Goal: Task Accomplishment & Management: Use online tool/utility

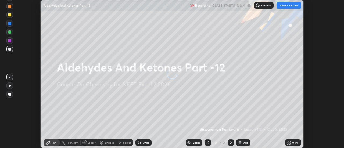
scroll to position [148, 344]
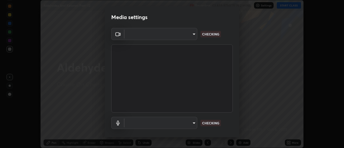
type input "de4d584312b4434b91bb48b0c0e382846541704910f56accdd629dbaa70238e6"
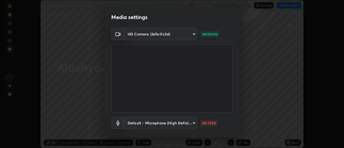
click at [186, 122] on body "Erase all Aldehydes And Ketones Part -12 Recording CLASS STARTS IN 2 MINS Setti…" at bounding box center [172, 74] width 344 height 148
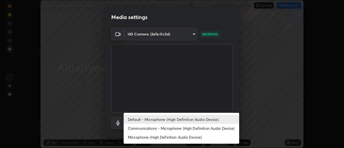
click at [167, 120] on li "Default - Microphone (High Definition Audio Device)" at bounding box center [181, 119] width 115 height 9
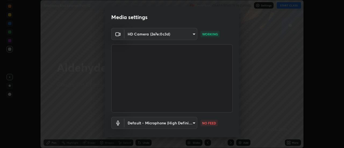
click at [170, 126] on body "Erase all Aldehydes And Ketones Part -12 Recording CLASS STARTS IN 2 MINS Setti…" at bounding box center [172, 74] width 344 height 148
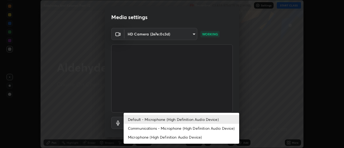
click at [173, 128] on li "Communications - Microphone (High Definition Audio Device)" at bounding box center [181, 128] width 115 height 9
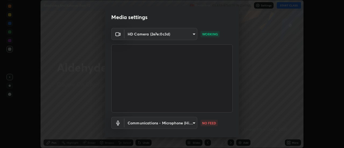
click at [174, 119] on body "Erase all Aldehydes And Ketones Part -12 Recording CLASS STARTS IN 2 MINS Setti…" at bounding box center [172, 74] width 344 height 148
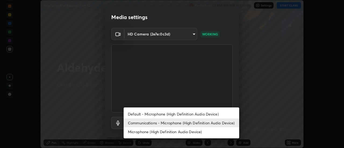
click at [172, 115] on li "Default - Microphone (High Definition Audio Device)" at bounding box center [181, 114] width 115 height 9
type input "default"
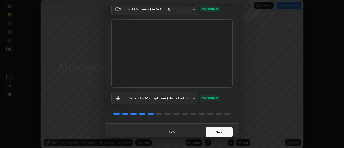
scroll to position [28, 0]
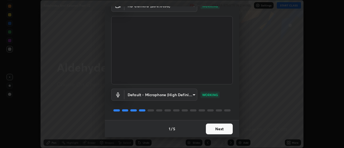
click at [219, 129] on button "Next" at bounding box center [219, 129] width 27 height 11
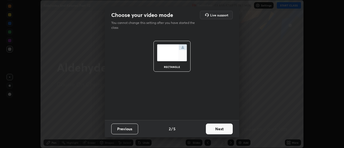
scroll to position [0, 0]
click at [225, 129] on button "Next" at bounding box center [219, 129] width 27 height 11
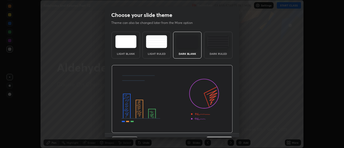
scroll to position [13, 0]
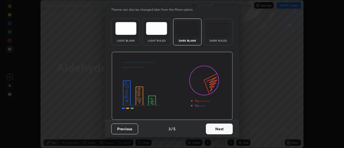
click at [218, 130] on button "Next" at bounding box center [219, 129] width 27 height 11
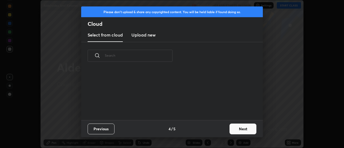
scroll to position [50, 172]
click at [240, 129] on button "Next" at bounding box center [242, 129] width 27 height 11
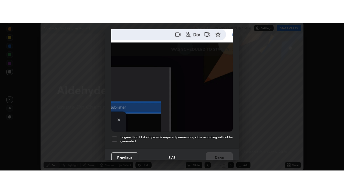
scroll to position [138, 0]
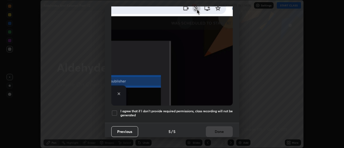
click at [117, 112] on div at bounding box center [114, 113] width 6 height 6
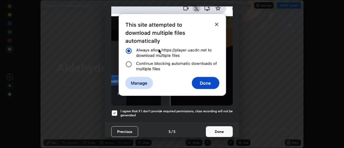
click at [217, 133] on button "Done" at bounding box center [219, 131] width 27 height 11
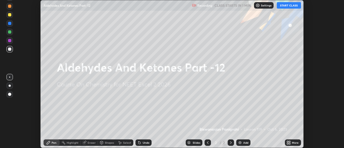
click at [292, 141] on div "More" at bounding box center [295, 142] width 7 height 3
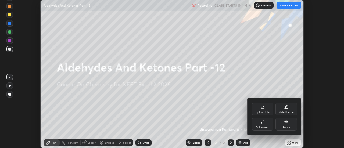
click at [268, 124] on div "Full screen" at bounding box center [262, 124] width 21 height 13
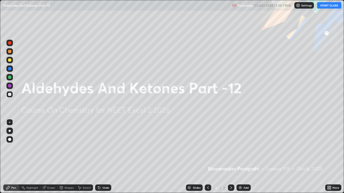
scroll to position [193, 344]
click at [244, 148] on div "Add" at bounding box center [245, 188] width 5 height 3
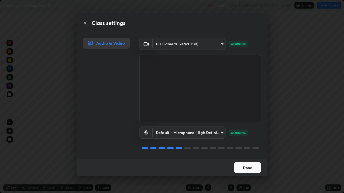
scroll to position [1, 0]
click at [248, 148] on button "Done" at bounding box center [247, 167] width 27 height 11
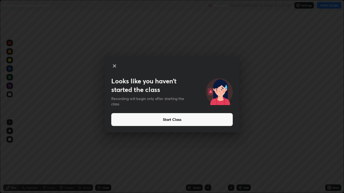
click at [116, 67] on icon at bounding box center [114, 66] width 6 height 6
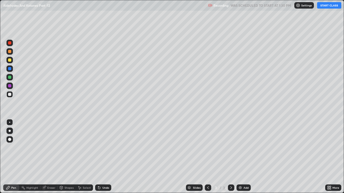
click at [334, 6] on button "START CLASS" at bounding box center [329, 5] width 24 height 6
click at [10, 131] on div at bounding box center [10, 131] width 2 height 2
click at [99, 148] on div "Undo" at bounding box center [103, 188] width 16 height 6
click at [11, 63] on div at bounding box center [9, 60] width 6 height 6
click at [10, 52] on div at bounding box center [9, 51] width 3 height 3
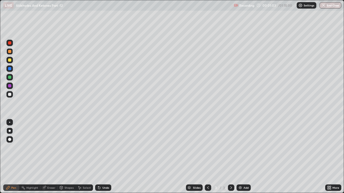
click at [54, 148] on div "Eraser" at bounding box center [51, 188] width 8 height 3
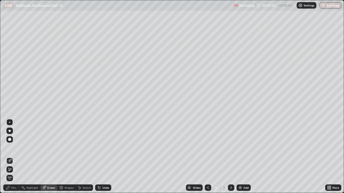
click at [13, 148] on div "Pen" at bounding box center [13, 188] width 5 height 3
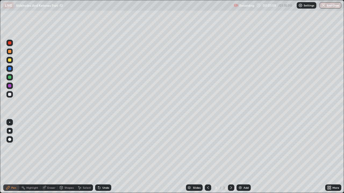
click at [10, 95] on div at bounding box center [9, 94] width 3 height 3
click at [44, 148] on icon at bounding box center [43, 187] width 3 height 3
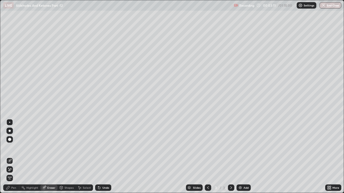
click at [16, 148] on div "Pen" at bounding box center [11, 188] width 16 height 6
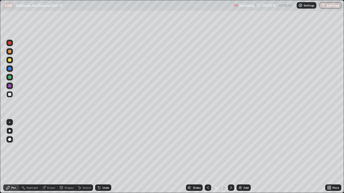
click at [10, 77] on div at bounding box center [9, 77] width 3 height 3
click at [12, 51] on div at bounding box center [9, 51] width 6 height 6
click at [10, 52] on div at bounding box center [9, 51] width 3 height 3
click at [10, 95] on div at bounding box center [9, 94] width 3 height 3
click at [10, 62] on div at bounding box center [9, 60] width 3 height 3
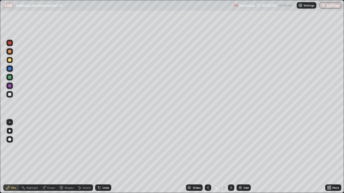
click at [12, 95] on div at bounding box center [9, 94] width 6 height 6
click at [10, 60] on div at bounding box center [9, 60] width 3 height 3
click at [11, 96] on div at bounding box center [9, 94] width 3 height 3
click at [10, 60] on div at bounding box center [9, 60] width 3 height 3
click at [12, 96] on div at bounding box center [9, 94] width 6 height 6
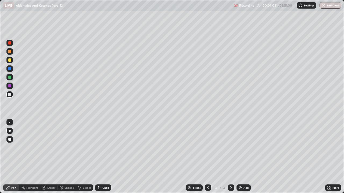
click at [12, 52] on div at bounding box center [9, 51] width 6 height 6
click at [101, 148] on div "Undo" at bounding box center [103, 188] width 16 height 6
click at [102, 148] on div "Undo" at bounding box center [105, 188] width 7 height 3
click at [13, 94] on div at bounding box center [9, 94] width 6 height 6
click at [107, 148] on div "Undo" at bounding box center [105, 188] width 7 height 3
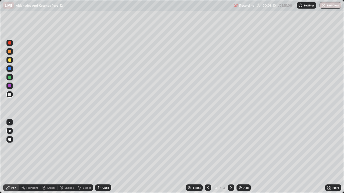
click at [106, 148] on div "Undo" at bounding box center [105, 188] width 7 height 3
click at [13, 53] on div at bounding box center [9, 51] width 6 height 6
click at [12, 94] on div at bounding box center [9, 94] width 6 height 6
click at [10, 60] on div at bounding box center [9, 60] width 3 height 3
click at [56, 148] on div "Eraser" at bounding box center [48, 188] width 17 height 6
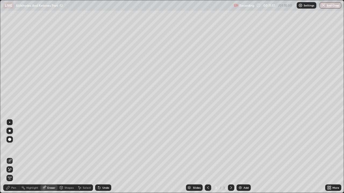
click at [12, 148] on div "Pen" at bounding box center [13, 188] width 5 height 3
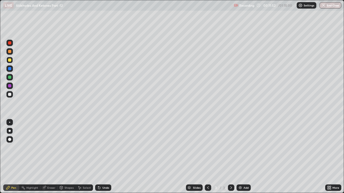
click at [14, 97] on div at bounding box center [9, 94] width 9 height 9
click at [12, 62] on div at bounding box center [9, 60] width 6 height 6
click at [12, 52] on div at bounding box center [9, 51] width 6 height 6
click at [243, 148] on div "Add" at bounding box center [245, 188] width 5 height 3
click at [102, 148] on div "Undo" at bounding box center [105, 188] width 7 height 3
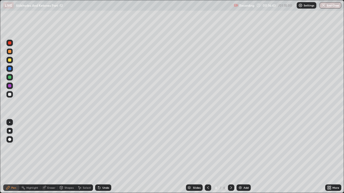
click at [101, 148] on div "Undo" at bounding box center [103, 188] width 16 height 6
click at [11, 62] on div at bounding box center [9, 60] width 3 height 3
click at [100, 148] on icon at bounding box center [99, 188] width 4 height 4
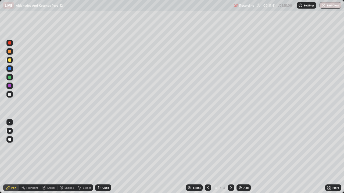
click at [10, 52] on div at bounding box center [9, 51] width 3 height 3
click at [50, 148] on div "Eraser" at bounding box center [51, 188] width 8 height 3
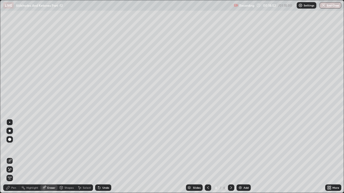
click at [13, 148] on div "Pen" at bounding box center [13, 188] width 5 height 3
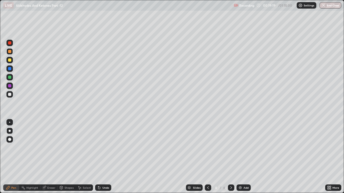
click at [10, 140] on div at bounding box center [9, 139] width 3 height 3
click at [10, 131] on div at bounding box center [10, 131] width 2 height 2
click at [13, 95] on div at bounding box center [9, 94] width 6 height 6
click at [50, 148] on div "Eraser" at bounding box center [51, 188] width 8 height 3
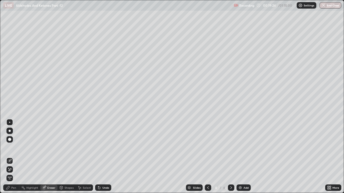
click at [14, 148] on div "Pen" at bounding box center [11, 188] width 16 height 6
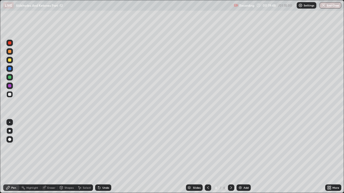
click at [106, 148] on div "Undo" at bounding box center [105, 188] width 7 height 3
click at [9, 87] on div at bounding box center [9, 85] width 3 height 3
click at [12, 97] on div at bounding box center [9, 94] width 6 height 9
click at [101, 148] on div "Undo" at bounding box center [103, 188] width 16 height 6
click at [100, 148] on icon at bounding box center [99, 188] width 4 height 4
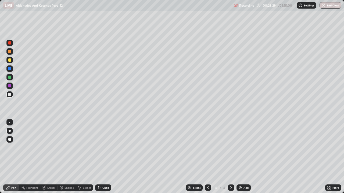
click at [10, 60] on div at bounding box center [9, 60] width 3 height 3
click at [12, 96] on div at bounding box center [9, 94] width 6 height 6
click at [11, 60] on div at bounding box center [9, 60] width 3 height 3
click at [10, 97] on div at bounding box center [9, 94] width 6 height 6
click at [238, 148] on img at bounding box center [240, 188] width 4 height 4
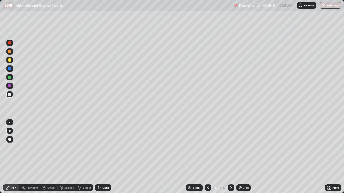
click at [10, 52] on div at bounding box center [9, 51] width 3 height 3
click at [10, 61] on div at bounding box center [9, 60] width 3 height 3
click at [10, 52] on div at bounding box center [9, 51] width 3 height 3
click at [10, 96] on div at bounding box center [9, 94] width 3 height 3
click at [210, 148] on div at bounding box center [208, 188] width 6 height 6
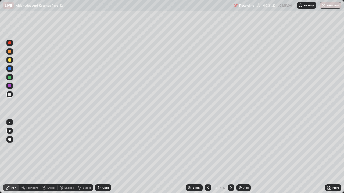
click at [207, 148] on icon at bounding box center [208, 188] width 4 height 4
click at [231, 148] on icon at bounding box center [231, 188] width 4 height 4
click at [230, 148] on icon at bounding box center [231, 188] width 4 height 4
click at [207, 148] on icon at bounding box center [208, 188] width 4 height 4
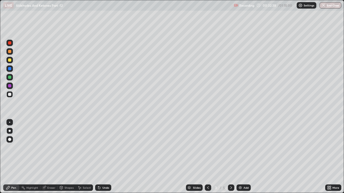
click at [229, 148] on icon at bounding box center [231, 188] width 4 height 4
click at [230, 148] on div at bounding box center [231, 188] width 6 height 6
click at [11, 60] on div at bounding box center [9, 60] width 3 height 3
click at [50, 148] on div "Eraser" at bounding box center [51, 188] width 8 height 3
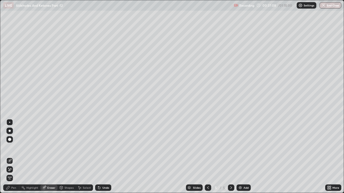
click at [16, 148] on div "Pen" at bounding box center [11, 188] width 16 height 6
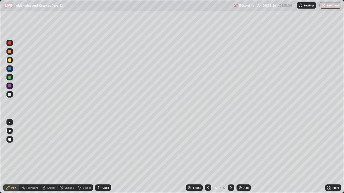
click at [10, 52] on div at bounding box center [9, 51] width 3 height 3
click at [33, 148] on div "Highlight" at bounding box center [32, 188] width 12 height 3
click at [47, 148] on div "Eraser" at bounding box center [48, 188] width 17 height 6
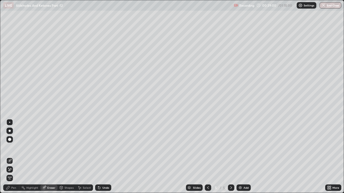
click at [10, 148] on icon at bounding box center [10, 170] width 4 height 5
click at [10, 148] on div "Pen" at bounding box center [11, 188] width 16 height 6
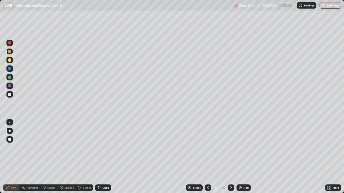
click at [10, 95] on div at bounding box center [9, 94] width 3 height 3
click at [10, 78] on div at bounding box center [9, 77] width 3 height 3
click at [12, 94] on div at bounding box center [9, 94] width 6 height 6
click at [52, 148] on div "Eraser" at bounding box center [51, 188] width 8 height 3
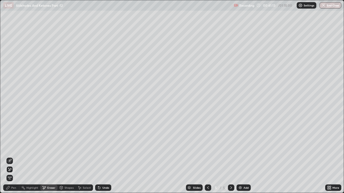
click at [14, 148] on div "Pen" at bounding box center [13, 188] width 5 height 3
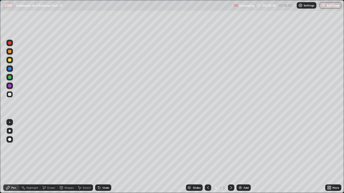
click at [10, 53] on div at bounding box center [9, 51] width 3 height 3
click at [107, 148] on div "Undo" at bounding box center [103, 188] width 16 height 6
click at [12, 95] on div at bounding box center [9, 94] width 6 height 6
click at [12, 63] on div at bounding box center [9, 60] width 6 height 6
click at [239, 148] on img at bounding box center [240, 188] width 4 height 4
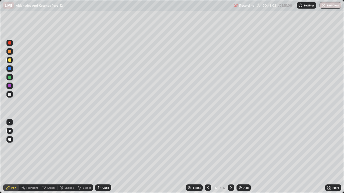
click at [10, 95] on div at bounding box center [9, 94] width 3 height 3
click at [10, 60] on div at bounding box center [9, 60] width 3 height 3
click at [10, 94] on div at bounding box center [9, 94] width 3 height 3
click at [10, 77] on div at bounding box center [9, 77] width 3 height 3
click at [10, 95] on div at bounding box center [9, 94] width 3 height 3
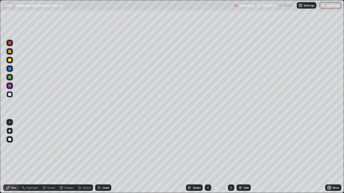
click at [10, 52] on div at bounding box center [9, 51] width 3 height 3
click at [101, 148] on div "Undo" at bounding box center [103, 188] width 16 height 6
click at [99, 148] on icon at bounding box center [99, 188] width 2 height 2
click at [98, 148] on icon at bounding box center [99, 188] width 2 height 2
click at [99, 148] on icon at bounding box center [99, 188] width 4 height 4
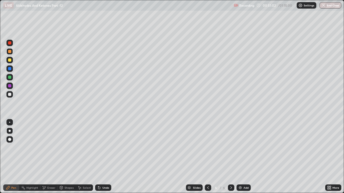
click at [10, 95] on div at bounding box center [9, 94] width 3 height 3
click at [102, 148] on div "Undo" at bounding box center [103, 188] width 16 height 6
click at [12, 60] on div at bounding box center [9, 60] width 6 height 6
click at [8, 94] on div at bounding box center [9, 94] width 3 height 3
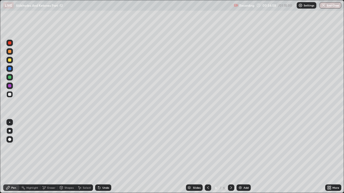
click at [12, 52] on div at bounding box center [9, 51] width 6 height 6
click at [12, 93] on div at bounding box center [9, 94] width 6 height 6
click at [103, 148] on div "Undo" at bounding box center [103, 188] width 16 height 6
click at [102, 148] on div "Undo" at bounding box center [105, 188] width 7 height 3
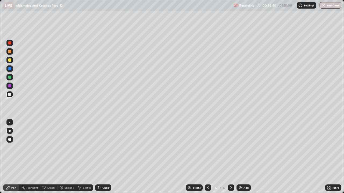
click at [103, 148] on div "Undo" at bounding box center [105, 188] width 7 height 3
click at [240, 148] on img at bounding box center [240, 188] width 4 height 4
click at [11, 53] on div at bounding box center [9, 51] width 6 height 6
click at [54, 148] on div "Eraser" at bounding box center [51, 188] width 8 height 3
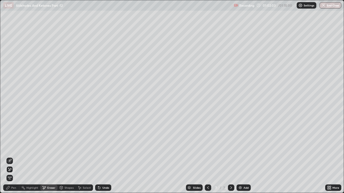
click at [12, 148] on div "Pen" at bounding box center [11, 188] width 16 height 6
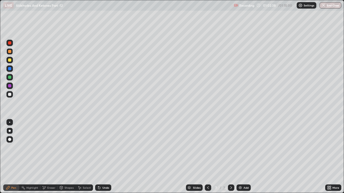
click at [100, 148] on icon at bounding box center [99, 188] width 4 height 4
click at [98, 148] on icon at bounding box center [99, 188] width 2 height 2
click at [98, 148] on icon at bounding box center [99, 188] width 4 height 4
click at [10, 95] on div at bounding box center [9, 94] width 3 height 3
click at [98, 148] on icon at bounding box center [99, 188] width 2 height 2
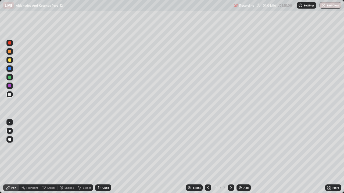
click at [99, 148] on icon at bounding box center [99, 188] width 2 height 2
click at [9, 62] on div at bounding box center [9, 60] width 3 height 3
click at [106, 148] on div "Undo" at bounding box center [105, 188] width 7 height 3
click at [332, 7] on button "End Class" at bounding box center [330, 5] width 22 height 6
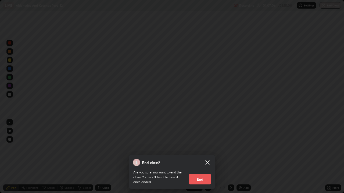
click at [206, 148] on button "End" at bounding box center [199, 179] width 21 height 11
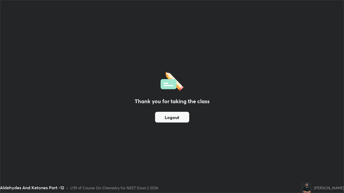
click at [186, 120] on button "Logout" at bounding box center [172, 117] width 34 height 11
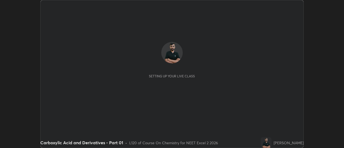
scroll to position [148, 344]
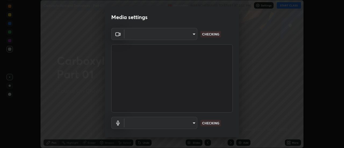
type input "de4d584312b4434b91bb48b0c0e382846541704910f56accdd629dbaa70238e6"
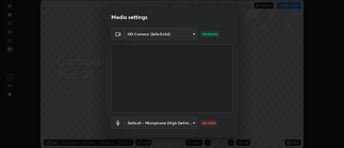
click at [191, 122] on body "Erase all Carboxylic Acid and Derivatives - Part 01 Recording WAS SCHEDULED TO …" at bounding box center [172, 74] width 344 height 148
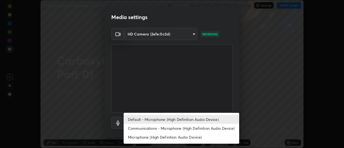
click at [184, 131] on li "Communications - Microphone (High Definition Audio Device)" at bounding box center [181, 128] width 115 height 9
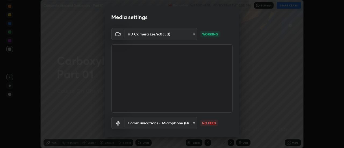
click at [185, 121] on body "Erase all Carboxylic Acid and Derivatives - Part 01 Recording WAS SCHEDULED TO …" at bounding box center [172, 74] width 344 height 148
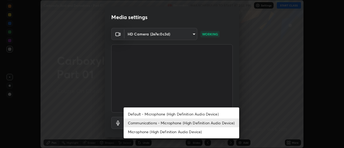
click at [185, 113] on li "Default - Microphone (High Definition Audio Device)" at bounding box center [181, 114] width 115 height 9
type input "default"
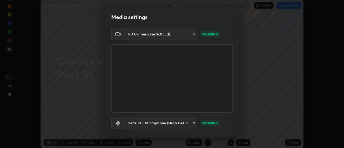
scroll to position [28, 0]
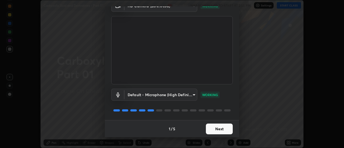
click at [216, 129] on button "Next" at bounding box center [219, 129] width 27 height 11
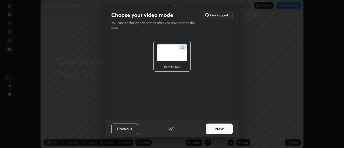
scroll to position [0, 0]
click at [219, 128] on button "Next" at bounding box center [219, 129] width 27 height 11
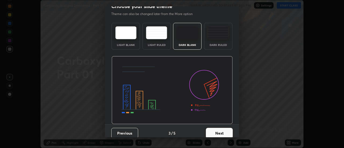
scroll to position [13, 0]
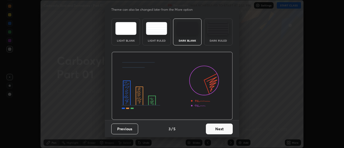
click at [222, 130] on button "Next" at bounding box center [219, 129] width 27 height 11
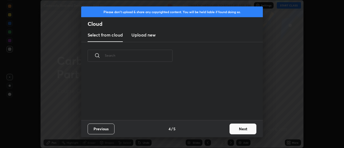
scroll to position [0, 0]
click at [240, 131] on button "Next" at bounding box center [242, 129] width 27 height 11
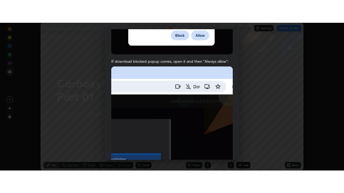
scroll to position [138, 0]
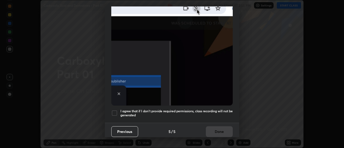
click at [115, 112] on div at bounding box center [114, 113] width 6 height 6
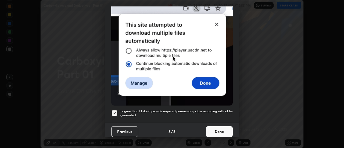
click at [214, 132] on button "Done" at bounding box center [219, 131] width 27 height 11
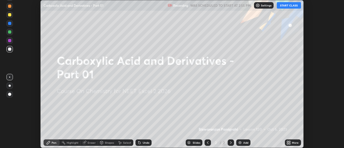
click at [285, 144] on div "More" at bounding box center [293, 142] width 16 height 6
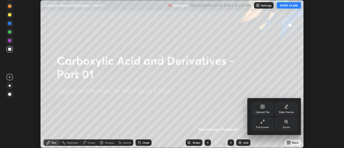
click at [266, 123] on div "Full screen" at bounding box center [262, 124] width 21 height 13
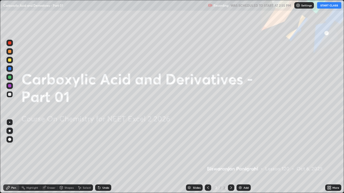
scroll to position [193, 344]
click at [245, 148] on div "Add" at bounding box center [243, 188] width 14 height 6
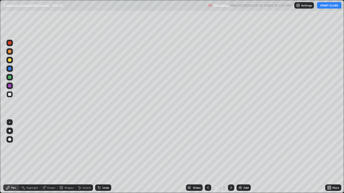
click at [332, 8] on button "START CLASS" at bounding box center [329, 5] width 24 height 6
click at [10, 131] on div at bounding box center [10, 131] width 2 height 2
click at [98, 148] on icon at bounding box center [99, 188] width 2 height 2
click at [97, 148] on div "Undo" at bounding box center [103, 188] width 16 height 6
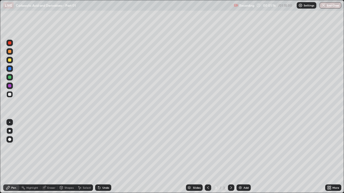
click at [10, 76] on div at bounding box center [9, 77] width 3 height 3
click at [10, 60] on div at bounding box center [9, 60] width 3 height 3
click at [12, 95] on div at bounding box center [9, 94] width 6 height 6
click at [102, 148] on div "Undo" at bounding box center [103, 188] width 16 height 6
click at [100, 148] on icon at bounding box center [99, 188] width 4 height 4
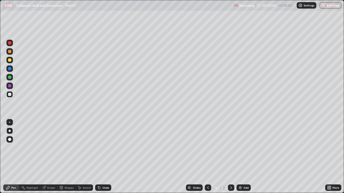
click at [10, 52] on div at bounding box center [9, 51] width 3 height 3
click at [10, 95] on div at bounding box center [9, 94] width 3 height 3
click at [13, 60] on div at bounding box center [9, 60] width 6 height 6
click at [52, 148] on div "Eraser" at bounding box center [51, 188] width 8 height 3
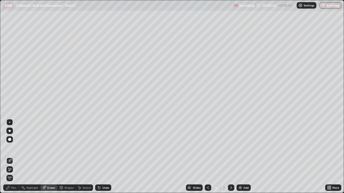
click at [12, 148] on div "Pen" at bounding box center [11, 188] width 16 height 6
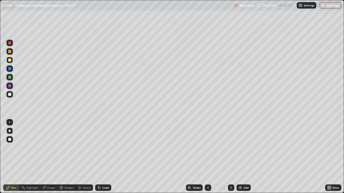
click at [52, 148] on div "Eraser" at bounding box center [51, 188] width 8 height 3
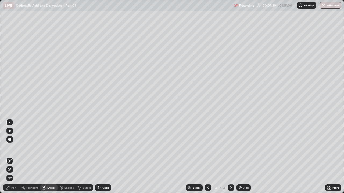
click at [10, 148] on icon at bounding box center [10, 169] width 3 height 3
click at [13, 148] on div "Pen" at bounding box center [13, 188] width 5 height 3
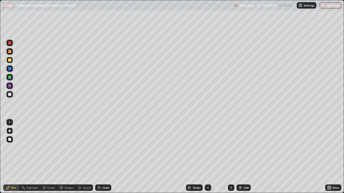
click at [12, 96] on div at bounding box center [9, 94] width 6 height 6
click at [105, 148] on div "Undo" at bounding box center [105, 188] width 7 height 3
click at [104, 148] on div "Undo" at bounding box center [105, 188] width 7 height 3
click at [102, 148] on div "Undo" at bounding box center [103, 188] width 16 height 6
click at [107, 148] on div "Undo" at bounding box center [105, 188] width 7 height 3
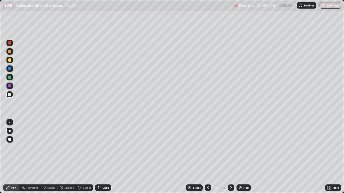
click at [10, 62] on div at bounding box center [9, 60] width 3 height 3
click at [12, 52] on div at bounding box center [9, 51] width 6 height 6
click at [12, 95] on div at bounding box center [9, 94] width 6 height 6
click at [103, 148] on div "Undo" at bounding box center [103, 188] width 16 height 6
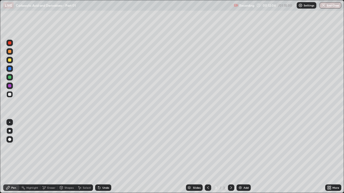
click at [101, 148] on div "Undo" at bounding box center [103, 188] width 16 height 6
click at [98, 148] on icon at bounding box center [99, 188] width 2 height 2
click at [97, 148] on div "Undo" at bounding box center [103, 188] width 16 height 6
click at [99, 148] on icon at bounding box center [99, 188] width 4 height 4
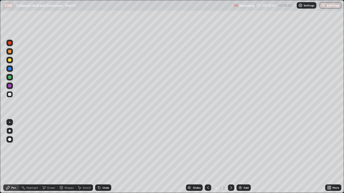
click at [99, 148] on icon at bounding box center [99, 188] width 4 height 4
click at [12, 85] on div at bounding box center [9, 86] width 6 height 6
click at [243, 148] on div "Add" at bounding box center [243, 188] width 14 height 6
click at [10, 60] on div at bounding box center [9, 60] width 3 height 3
click at [208, 148] on div at bounding box center [208, 188] width 6 height 6
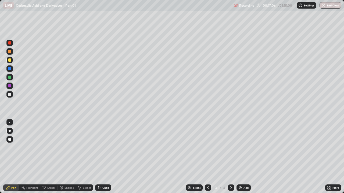
click at [231, 148] on icon at bounding box center [231, 188] width 2 height 3
click at [10, 95] on div at bounding box center [9, 94] width 3 height 3
click at [10, 60] on div at bounding box center [9, 60] width 3 height 3
click at [10, 53] on div at bounding box center [9, 51] width 3 height 3
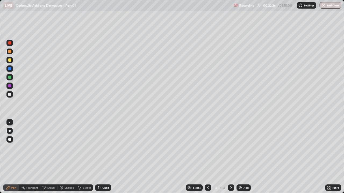
click at [10, 95] on div at bounding box center [9, 94] width 3 height 3
click at [9, 62] on div at bounding box center [9, 60] width 6 height 6
click at [12, 50] on div at bounding box center [9, 51] width 6 height 6
click at [12, 96] on div at bounding box center [9, 94] width 6 height 6
click at [105, 148] on div "Undo" at bounding box center [105, 188] width 7 height 3
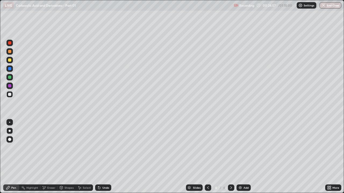
click at [102, 148] on div "Undo" at bounding box center [103, 188] width 16 height 6
click at [11, 54] on div at bounding box center [9, 51] width 6 height 6
click at [12, 96] on div at bounding box center [9, 94] width 6 height 6
click at [44, 148] on div "Eraser" at bounding box center [48, 188] width 17 height 6
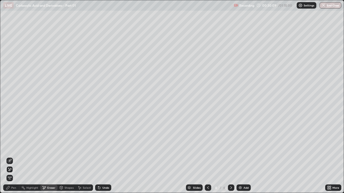
click at [12, 148] on div "Pen" at bounding box center [13, 188] width 5 height 3
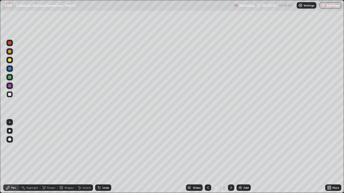
click at [241, 148] on img at bounding box center [240, 188] width 4 height 4
click at [9, 62] on div at bounding box center [9, 60] width 6 height 6
click at [48, 148] on div "Eraser" at bounding box center [51, 188] width 8 height 3
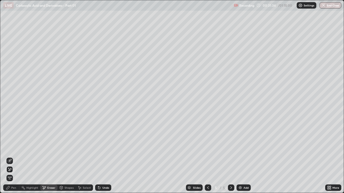
click at [14, 148] on div "Pen" at bounding box center [13, 188] width 5 height 3
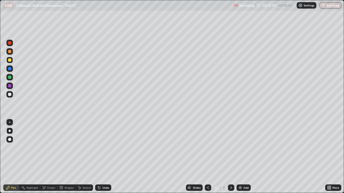
click at [10, 52] on div at bounding box center [9, 51] width 3 height 3
click at [12, 79] on div at bounding box center [9, 77] width 6 height 6
click at [50, 148] on div "Eraser" at bounding box center [48, 188] width 17 height 6
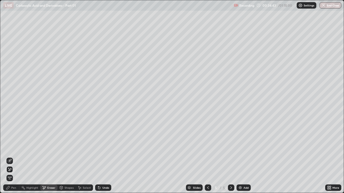
click at [14, 148] on div "Pen" at bounding box center [11, 188] width 16 height 6
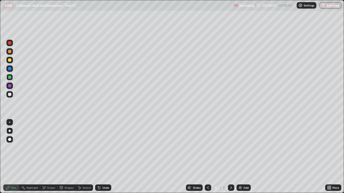
click at [45, 148] on icon at bounding box center [44, 188] width 3 height 3
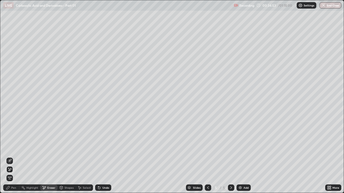
click at [12, 148] on div "Pen" at bounding box center [11, 188] width 16 height 6
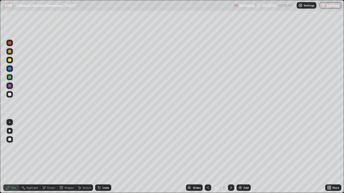
click at [10, 95] on div at bounding box center [9, 94] width 3 height 3
click at [10, 61] on div at bounding box center [9, 60] width 3 height 3
click at [98, 148] on icon at bounding box center [99, 188] width 2 height 2
click at [10, 95] on div at bounding box center [9, 94] width 3 height 3
click at [11, 51] on div at bounding box center [9, 51] width 3 height 3
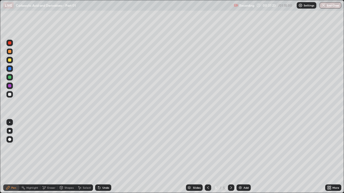
click at [105, 148] on div "Undo" at bounding box center [105, 188] width 7 height 3
click at [10, 94] on div at bounding box center [9, 94] width 3 height 3
click at [10, 61] on div at bounding box center [9, 60] width 3 height 3
click at [107, 148] on div "Undo" at bounding box center [105, 188] width 7 height 3
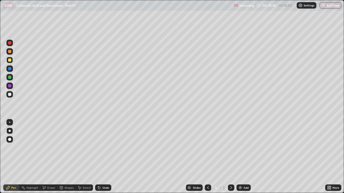
click at [106, 148] on div "Undo" at bounding box center [105, 188] width 7 height 3
click at [109, 148] on div "Undo" at bounding box center [103, 188] width 16 height 6
click at [10, 95] on div at bounding box center [9, 94] width 3 height 3
click at [109, 148] on div "Undo" at bounding box center [103, 188] width 16 height 6
click at [106, 148] on div "Undo" at bounding box center [103, 188] width 16 height 6
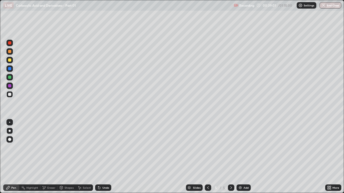
click at [106, 148] on div "Undo" at bounding box center [103, 188] width 16 height 6
click at [108, 148] on div "Undo" at bounding box center [105, 188] width 7 height 3
click at [106, 148] on div "Undo" at bounding box center [105, 188] width 7 height 3
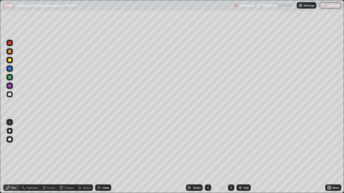
click at [105, 148] on div "Undo" at bounding box center [105, 188] width 7 height 3
click at [208, 148] on icon at bounding box center [208, 188] width 4 height 4
click at [231, 148] on icon at bounding box center [231, 188] width 2 height 3
click at [48, 148] on div "Eraser" at bounding box center [51, 188] width 8 height 3
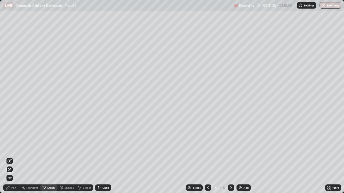
click at [99, 148] on icon at bounding box center [99, 188] width 2 height 2
click at [98, 148] on icon at bounding box center [99, 188] width 2 height 2
click at [97, 148] on icon at bounding box center [99, 188] width 4 height 4
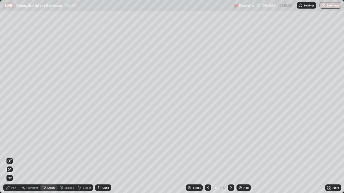
click at [97, 148] on icon at bounding box center [99, 188] width 4 height 4
click at [13, 148] on div "Pen" at bounding box center [13, 188] width 5 height 3
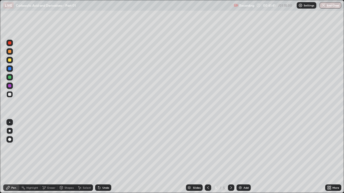
click at [50, 148] on div "Eraser" at bounding box center [51, 188] width 8 height 3
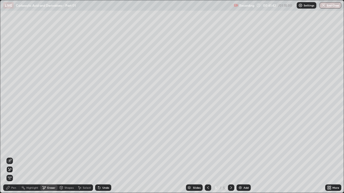
click at [10, 148] on icon at bounding box center [10, 161] width 4 height 4
click at [15, 148] on div "Pen" at bounding box center [13, 188] width 5 height 3
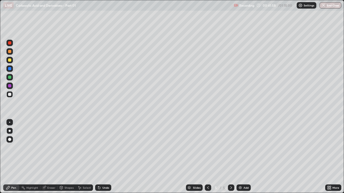
click at [50, 148] on div "Eraser" at bounding box center [51, 188] width 8 height 3
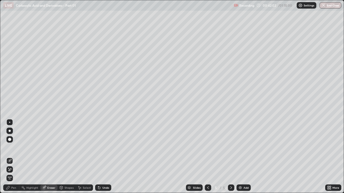
click at [13, 148] on div "Pen" at bounding box center [13, 188] width 5 height 3
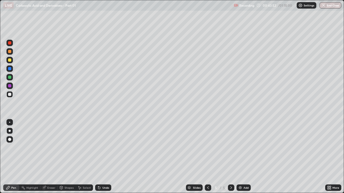
click at [10, 77] on div at bounding box center [9, 77] width 3 height 3
click at [208, 148] on icon at bounding box center [208, 188] width 4 height 4
click at [230, 148] on icon at bounding box center [231, 188] width 4 height 4
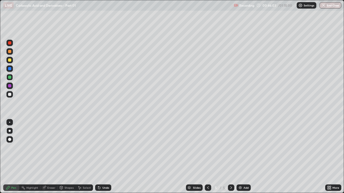
click at [239, 148] on img at bounding box center [240, 188] width 4 height 4
click at [11, 95] on div at bounding box center [9, 94] width 3 height 3
click at [12, 61] on div at bounding box center [9, 60] width 6 height 6
click at [34, 148] on div "Highlight" at bounding box center [32, 188] width 12 height 3
click at [48, 148] on div "Eraser" at bounding box center [51, 188] width 8 height 3
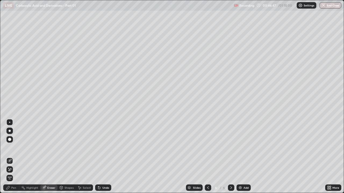
click at [15, 148] on div "Pen" at bounding box center [13, 188] width 5 height 3
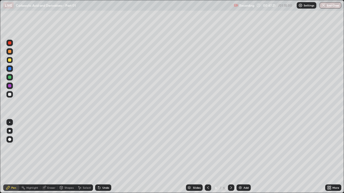
click at [10, 96] on div at bounding box center [9, 94] width 3 height 3
click at [99, 148] on icon at bounding box center [99, 188] width 2 height 2
click at [109, 148] on div "Undo" at bounding box center [103, 188] width 16 height 6
click at [105, 148] on div "Undo" at bounding box center [105, 188] width 7 height 3
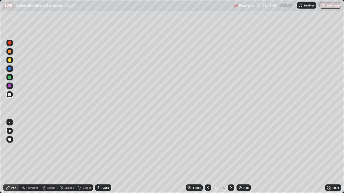
click at [105, 148] on div "Undo" at bounding box center [103, 188] width 16 height 6
click at [103, 148] on div "Undo" at bounding box center [103, 188] width 16 height 6
click at [102, 148] on div "Undo" at bounding box center [105, 188] width 7 height 3
click at [12, 59] on div at bounding box center [9, 60] width 6 height 6
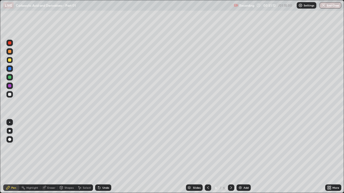
click at [12, 96] on div at bounding box center [9, 94] width 6 height 6
click at [49, 148] on div "Eraser" at bounding box center [51, 188] width 8 height 3
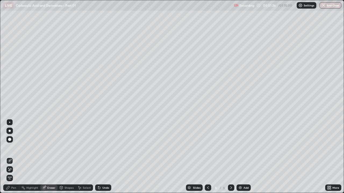
click at [106, 148] on div "Undo" at bounding box center [103, 188] width 16 height 6
click at [17, 148] on div "Pen" at bounding box center [11, 188] width 16 height 6
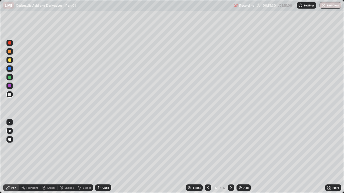
click at [12, 50] on div at bounding box center [9, 51] width 6 height 6
click at [240, 148] on img at bounding box center [240, 188] width 4 height 4
click at [102, 148] on div "Undo" at bounding box center [103, 188] width 16 height 6
click at [10, 60] on div at bounding box center [9, 60] width 3 height 3
click at [101, 148] on div "Undo" at bounding box center [103, 188] width 16 height 6
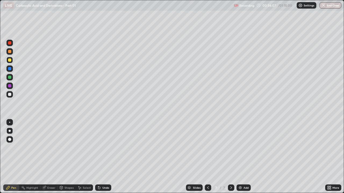
click at [101, 148] on div "Undo" at bounding box center [103, 188] width 16 height 6
click at [98, 148] on icon at bounding box center [99, 188] width 2 height 2
click at [101, 148] on div "Undo" at bounding box center [103, 188] width 16 height 6
click at [98, 148] on icon at bounding box center [99, 188] width 2 height 2
click at [99, 148] on icon at bounding box center [99, 188] width 4 height 4
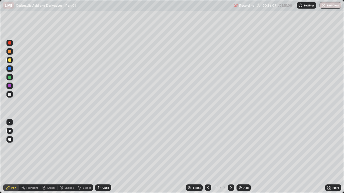
click at [97, 148] on icon at bounding box center [99, 188] width 4 height 4
click at [10, 61] on div at bounding box center [9, 60] width 3 height 3
click at [11, 52] on div at bounding box center [9, 51] width 3 height 3
click at [10, 80] on div at bounding box center [9, 77] width 6 height 6
click at [11, 61] on div at bounding box center [9, 60] width 3 height 3
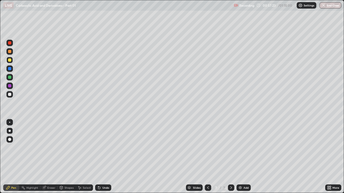
click at [11, 69] on div at bounding box center [9, 68] width 3 height 3
click at [98, 148] on icon at bounding box center [99, 188] width 2 height 2
click at [9, 97] on div at bounding box center [9, 94] width 6 height 6
click at [10, 80] on div at bounding box center [9, 77] width 6 height 6
click at [102, 148] on div "Undo" at bounding box center [105, 188] width 7 height 3
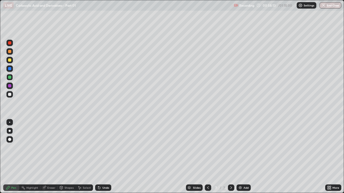
click at [101, 148] on div "Undo" at bounding box center [103, 188] width 16 height 6
click at [12, 96] on div at bounding box center [9, 94] width 6 height 6
click at [11, 87] on div at bounding box center [9, 85] width 3 height 3
click at [12, 53] on div at bounding box center [9, 51] width 6 height 6
click at [10, 95] on div at bounding box center [9, 94] width 3 height 3
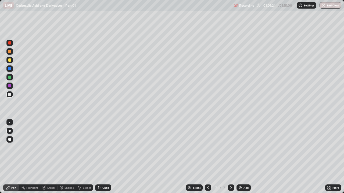
click at [47, 148] on div "Eraser" at bounding box center [51, 188] width 8 height 3
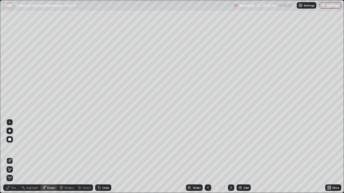
click at [15, 148] on div "Pen" at bounding box center [11, 188] width 16 height 6
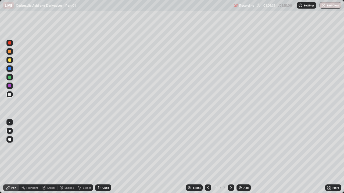
click at [12, 62] on div at bounding box center [9, 60] width 6 height 6
click at [12, 95] on div at bounding box center [9, 94] width 6 height 6
click at [11, 52] on div at bounding box center [9, 51] width 3 height 3
click at [10, 95] on div at bounding box center [9, 94] width 3 height 3
click at [13, 59] on div at bounding box center [9, 60] width 6 height 6
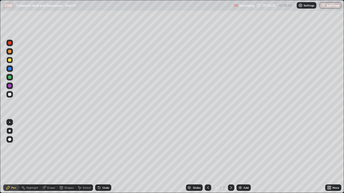
click at [241, 148] on img at bounding box center [240, 188] width 4 height 4
click at [11, 96] on div at bounding box center [9, 94] width 3 height 3
click at [12, 61] on div at bounding box center [9, 60] width 6 height 6
click at [101, 148] on div "Undo" at bounding box center [103, 188] width 16 height 6
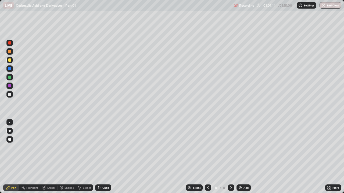
click at [10, 96] on div at bounding box center [9, 94] width 3 height 3
click at [97, 148] on icon at bounding box center [99, 188] width 4 height 4
click at [10, 88] on div at bounding box center [9, 86] width 6 height 6
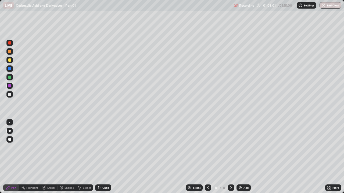
click at [11, 78] on div at bounding box center [9, 77] width 6 height 6
click at [10, 95] on div at bounding box center [9, 94] width 3 height 3
click at [12, 59] on div at bounding box center [9, 60] width 6 height 6
click at [103, 148] on div "Undo" at bounding box center [105, 188] width 7 height 3
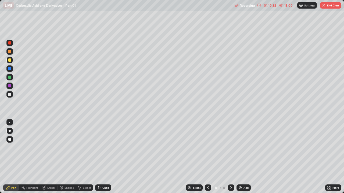
click at [12, 96] on div at bounding box center [9, 94] width 6 height 6
click at [10, 54] on div at bounding box center [9, 51] width 6 height 6
click at [11, 68] on div at bounding box center [9, 68] width 3 height 3
click at [12, 93] on div at bounding box center [9, 94] width 6 height 6
click at [104, 148] on div "Undo" at bounding box center [105, 188] width 7 height 3
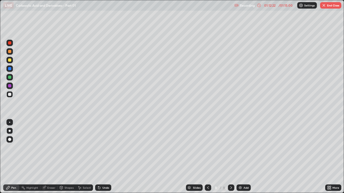
click at [104, 148] on div "Undo" at bounding box center [105, 188] width 7 height 3
click at [12, 85] on div at bounding box center [9, 86] width 6 height 6
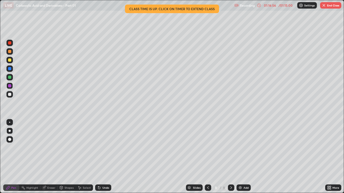
click at [332, 8] on button "End Class" at bounding box center [330, 5] width 21 height 6
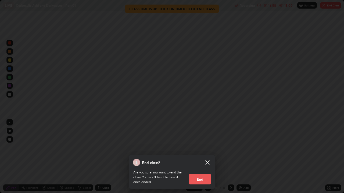
click at [208, 148] on button "End" at bounding box center [199, 179] width 21 height 11
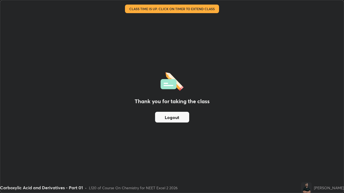
click at [186, 121] on button "Logout" at bounding box center [172, 117] width 34 height 11
